Goal: Task Accomplishment & Management: Use online tool/utility

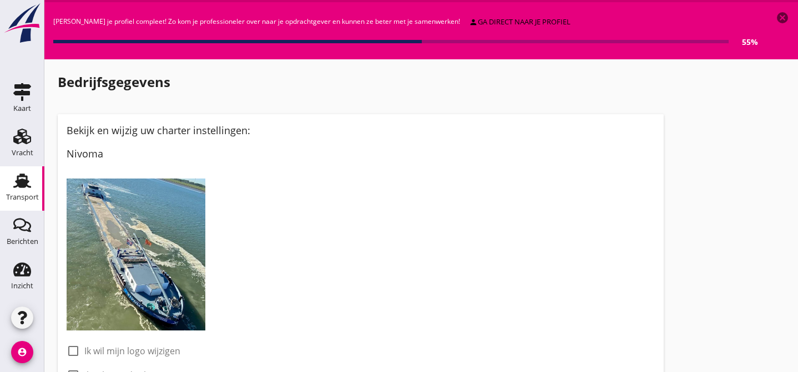
click at [20, 182] on use at bounding box center [22, 181] width 18 height 14
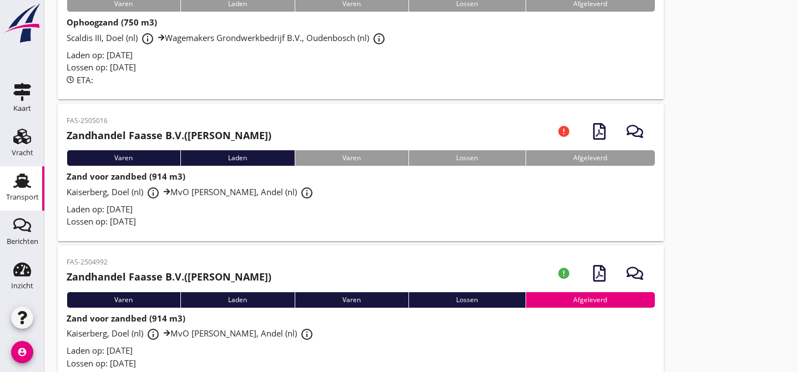
scroll to position [134, 0]
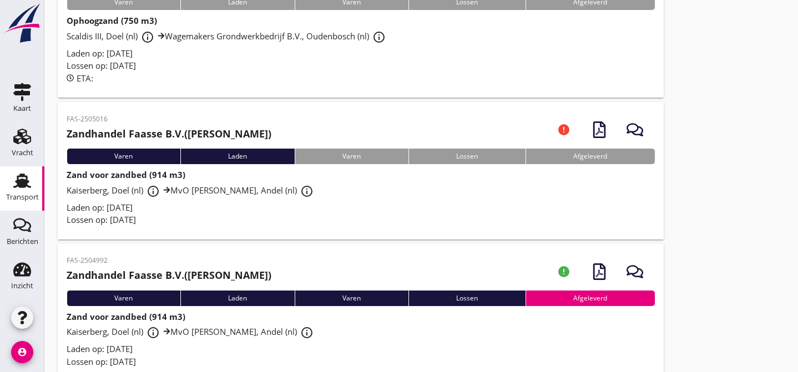
click at [463, 199] on div "Kaiserberg, Doel (nl) info_outline MvO Andel Giessen, Andel (nl) info_outline" at bounding box center [361, 191] width 588 height 20
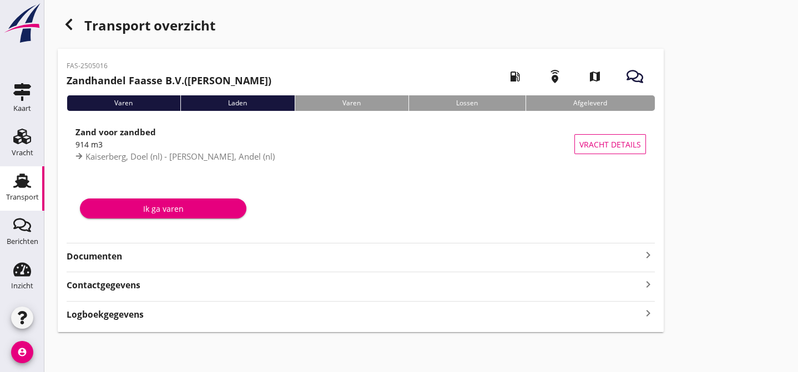
click at [313, 254] on strong "Documenten" at bounding box center [354, 256] width 575 height 13
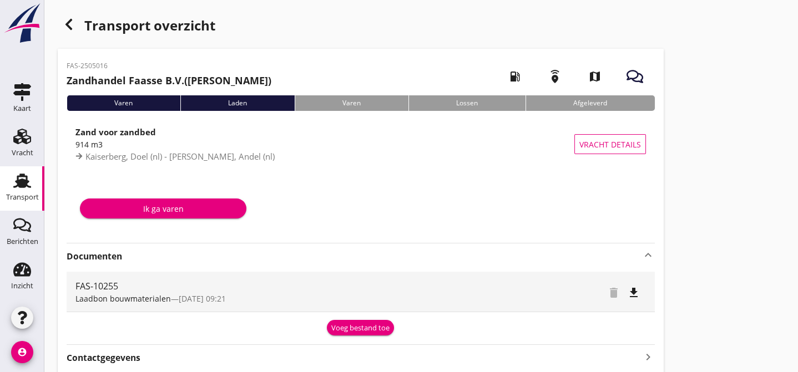
click at [363, 328] on div "Voeg bestand toe" at bounding box center [360, 328] width 58 height 11
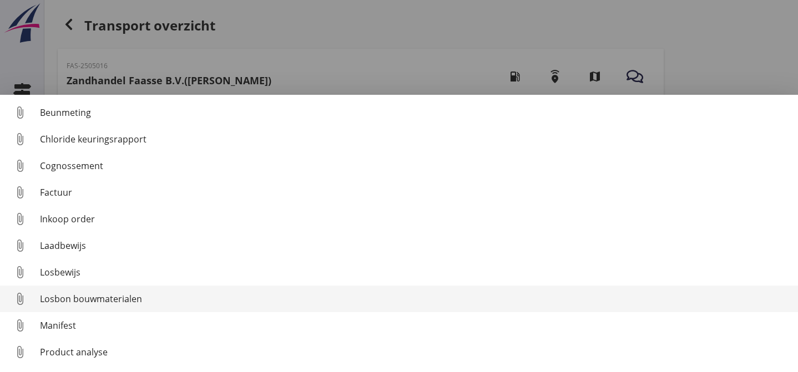
click at [327, 303] on div "Losbon bouwmaterialen" at bounding box center [414, 298] width 749 height 13
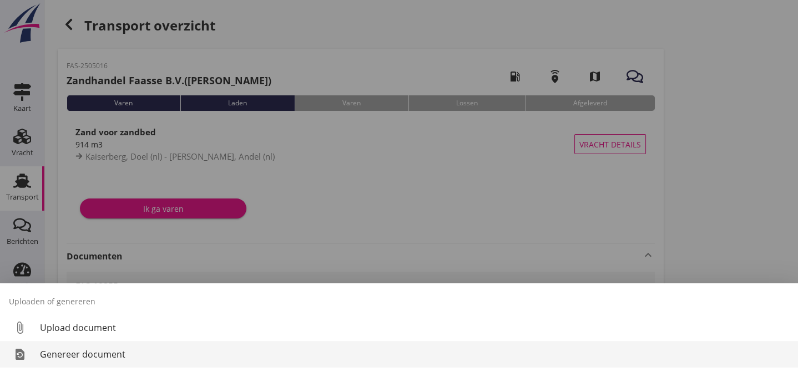
click at [175, 353] on div "Genereer document" at bounding box center [414, 354] width 749 height 13
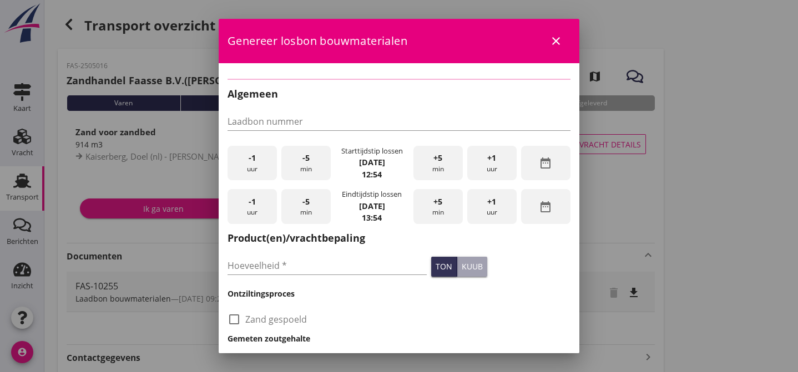
type input "FAS-10255"
checkbox input "true"
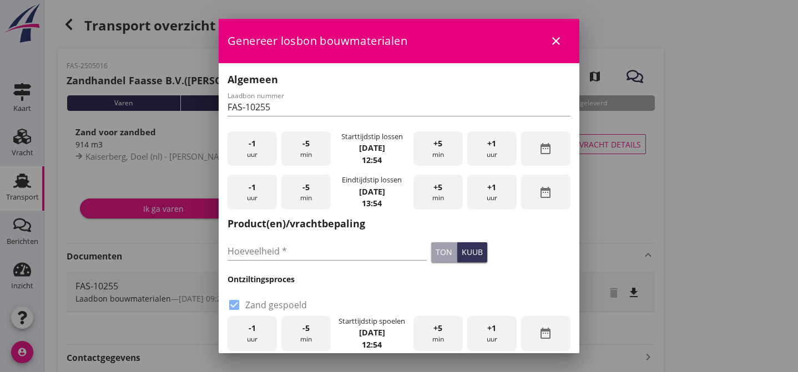
click at [256, 150] on div "-1 uur" at bounding box center [251, 148] width 49 height 35
click at [302, 148] on span "-5" at bounding box center [305, 144] width 7 height 12
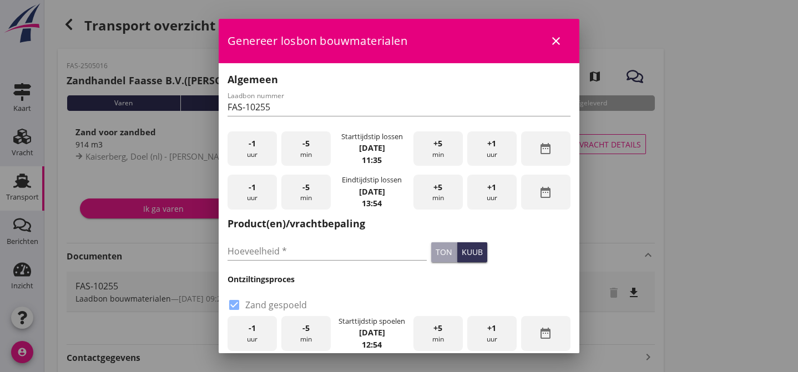
click at [480, 189] on div "+1 uur" at bounding box center [491, 192] width 49 height 35
click at [280, 250] on input "Hoeveelheid *" at bounding box center [326, 251] width 199 height 18
type input "909"
click at [467, 252] on div "kuub" at bounding box center [471, 252] width 21 height 12
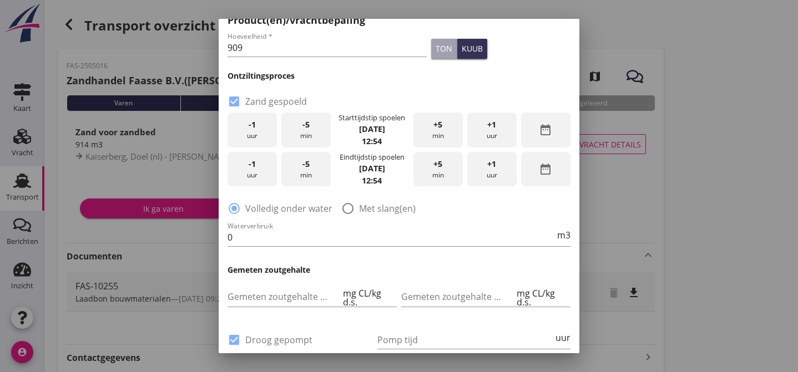
scroll to position [201, 0]
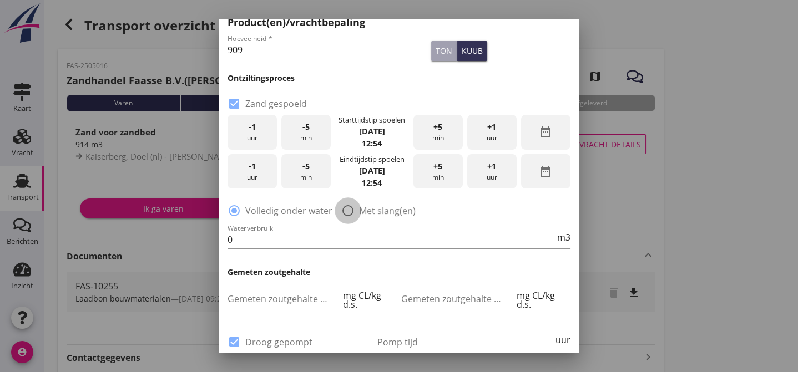
click at [349, 212] on div at bounding box center [347, 210] width 19 height 19
radio input "false"
radio input "true"
click at [252, 130] on span "-1" at bounding box center [251, 127] width 7 height 12
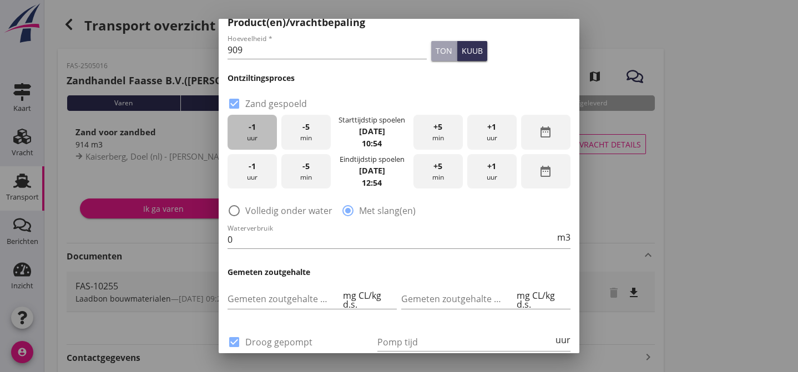
click at [252, 130] on span "-1" at bounding box center [251, 127] width 7 height 12
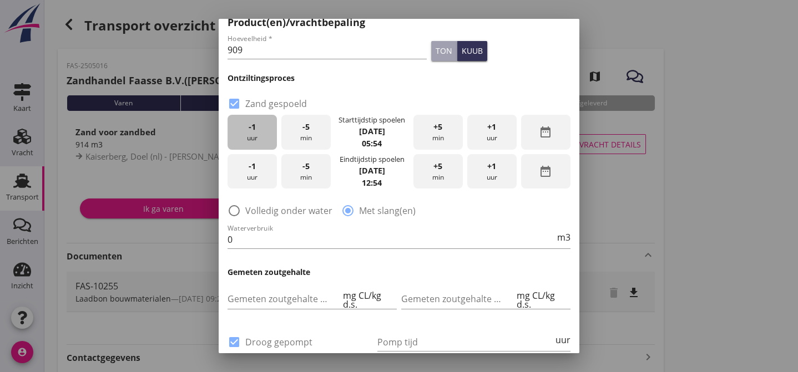
click at [252, 130] on span "-1" at bounding box center [251, 127] width 7 height 12
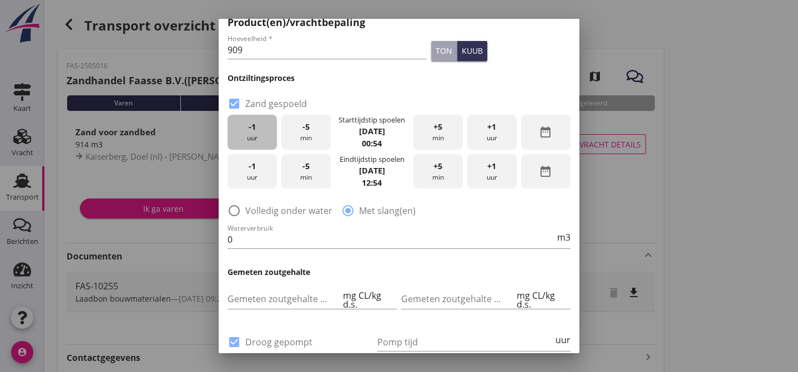
click at [252, 130] on span "-1" at bounding box center [251, 127] width 7 height 12
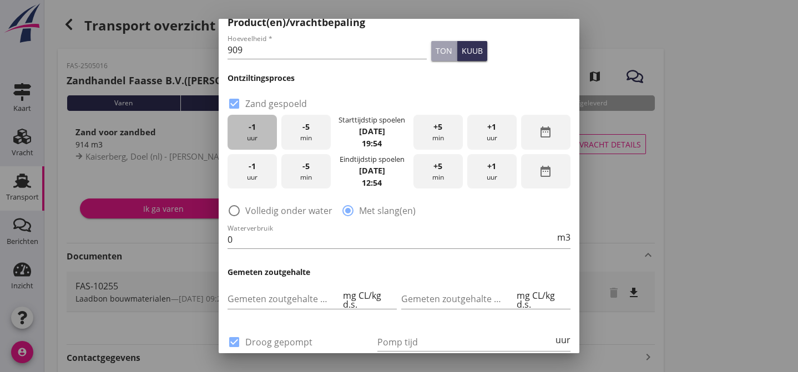
click at [252, 130] on span "-1" at bounding box center [251, 127] width 7 height 12
click at [304, 130] on span "-5" at bounding box center [305, 127] width 7 height 12
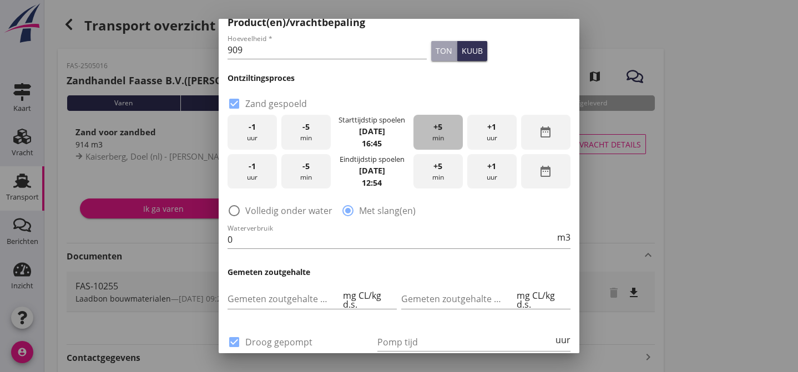
click at [437, 124] on span "+5" at bounding box center [437, 127] width 9 height 12
click at [255, 174] on div "-1 uur" at bounding box center [251, 171] width 49 height 35
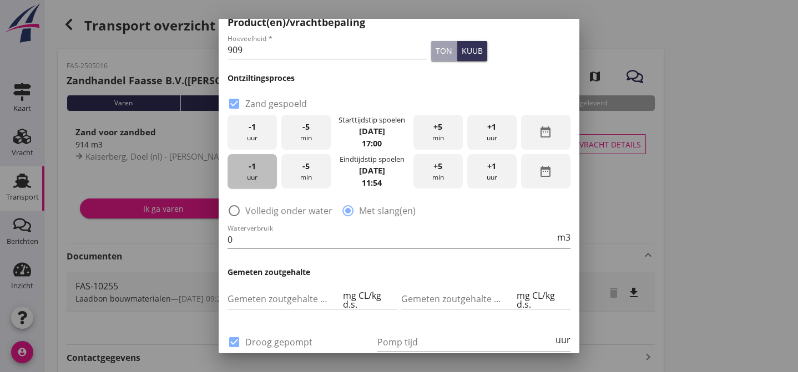
click at [255, 174] on div "-1 uur" at bounding box center [251, 171] width 49 height 35
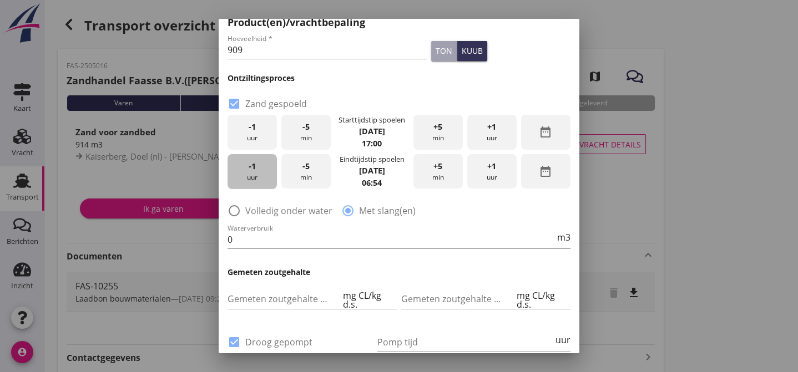
click at [255, 174] on div "-1 uur" at bounding box center [251, 171] width 49 height 35
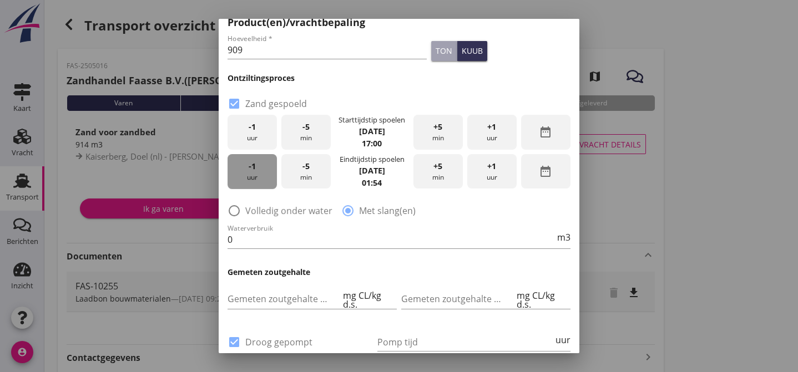
click at [255, 174] on div "-1 uur" at bounding box center [251, 171] width 49 height 35
click at [255, 173] on div "-1 uur" at bounding box center [251, 171] width 49 height 35
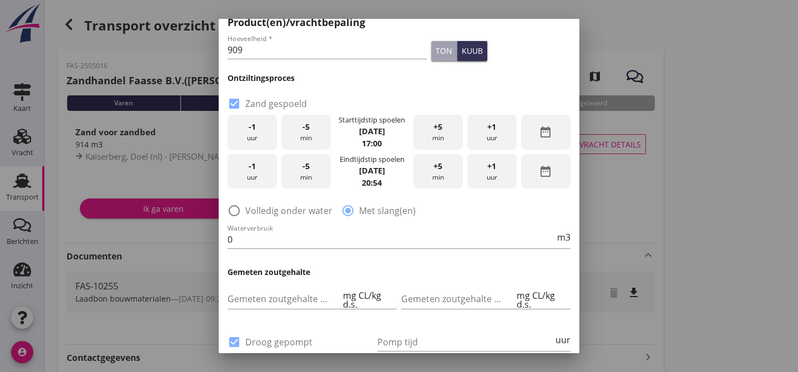
click at [433, 166] on span "+5" at bounding box center [437, 166] width 9 height 12
click at [433, 170] on span "+5" at bounding box center [437, 166] width 9 height 12
click at [243, 241] on input "0" at bounding box center [390, 240] width 327 height 18
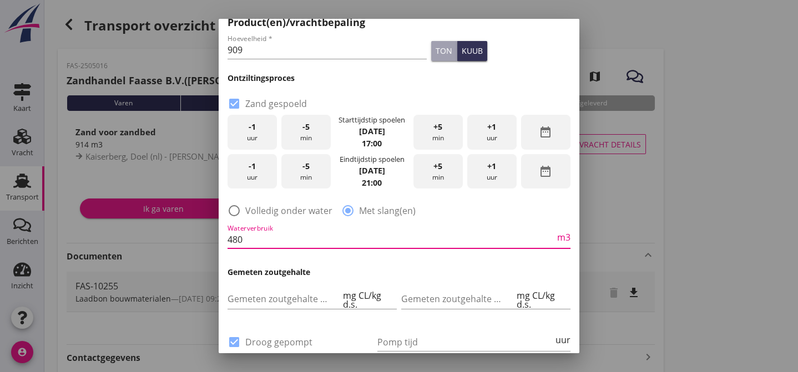
type input "480"
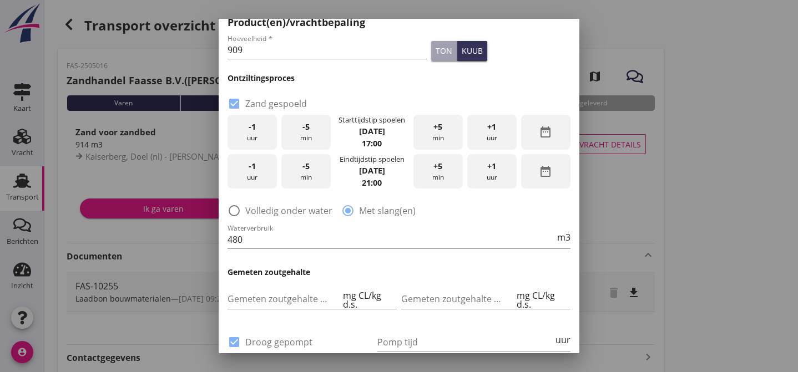
click at [346, 267] on h3 "Gemeten zoutgehalte" at bounding box center [398, 272] width 343 height 12
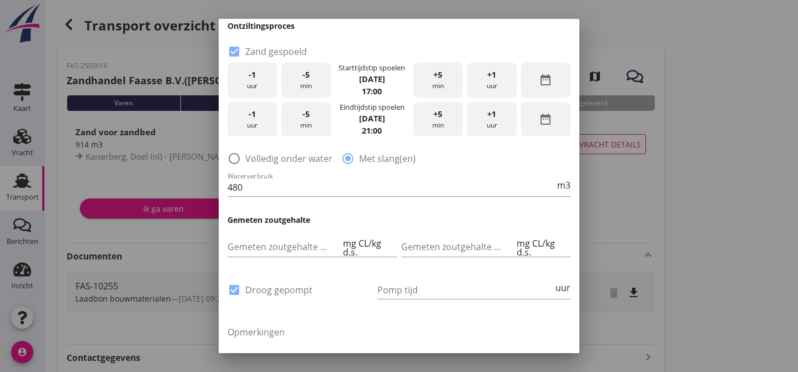
scroll to position [302, 0]
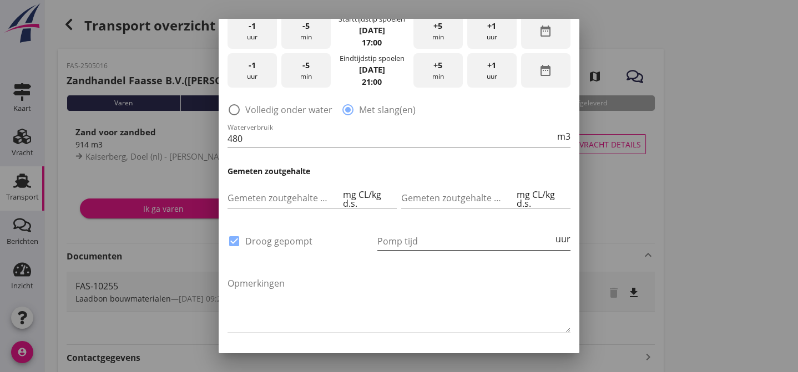
click at [389, 242] on input "Pomp tijd" at bounding box center [465, 241] width 176 height 18
type input "12"
click at [364, 268] on div "Opmerkingen" at bounding box center [398, 306] width 343 height 76
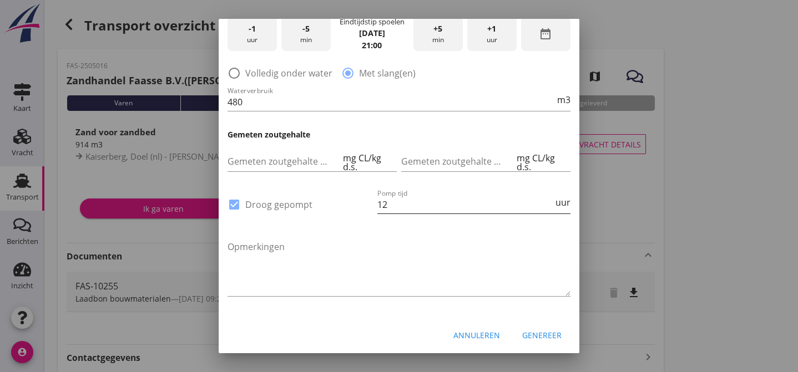
scroll to position [0, 0]
click at [408, 160] on input "Gemeten zoutgehalte achterbeun" at bounding box center [457, 162] width 113 height 18
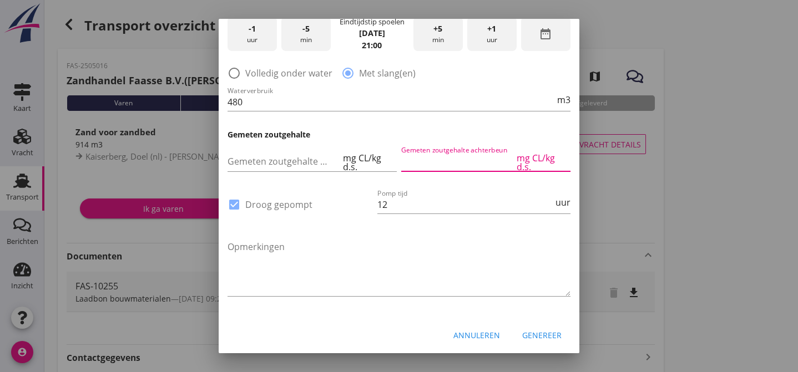
type input "0"
type input "120"
click at [399, 234] on div "Opmerkingen" at bounding box center [398, 269] width 343 height 76
click at [534, 330] on div "Genereer" at bounding box center [541, 335] width 39 height 12
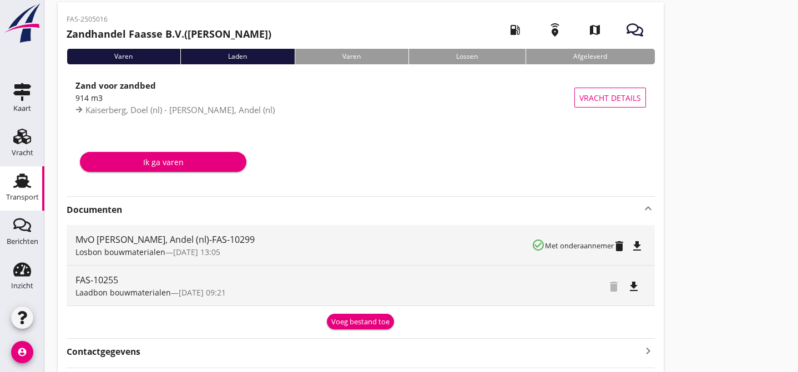
scroll to position [67, 0]
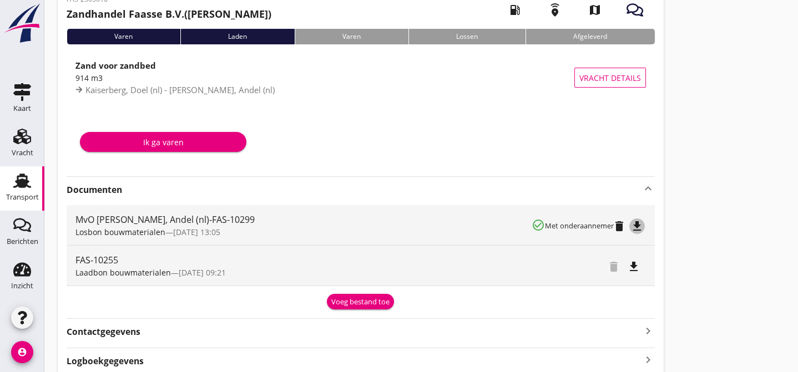
click at [638, 225] on icon "file_download" at bounding box center [636, 226] width 13 height 13
